Goal: Task Accomplishment & Management: Complete application form

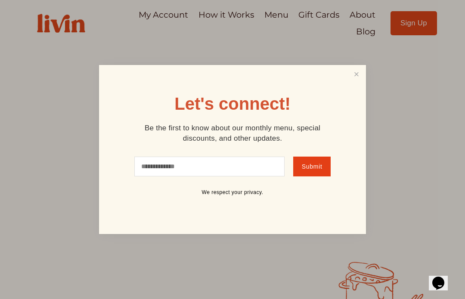
click at [413, 22] on div at bounding box center [232, 149] width 465 height 299
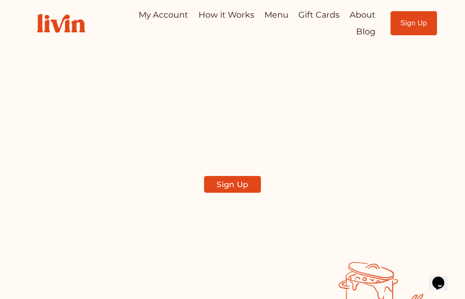
click at [412, 25] on link "Sign Up" at bounding box center [414, 23] width 47 height 24
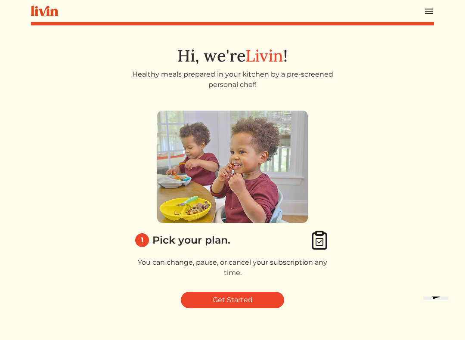
click at [257, 294] on link "Get Started" at bounding box center [232, 300] width 103 height 16
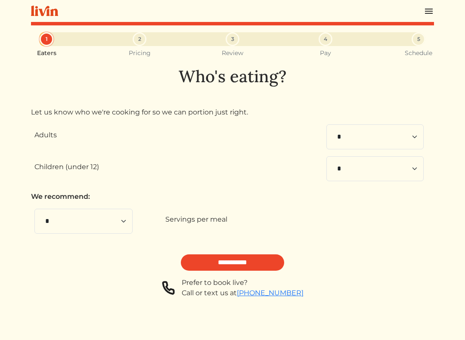
click at [260, 260] on input "**********" at bounding box center [232, 263] width 103 height 16
